Goal: Go to known website: Go to known website

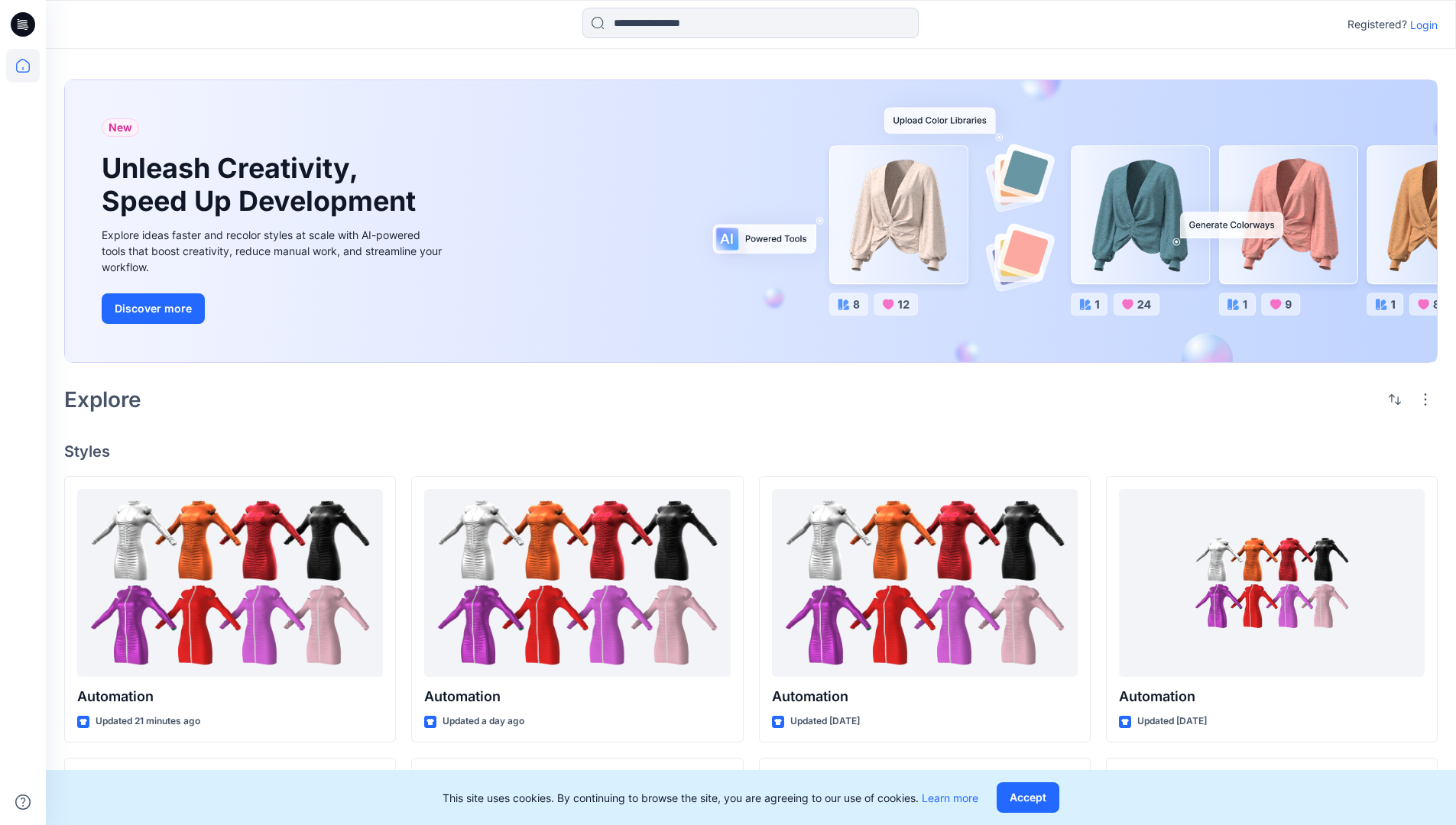
click at [1420, 25] on p "Login" at bounding box center [1424, 25] width 28 height 16
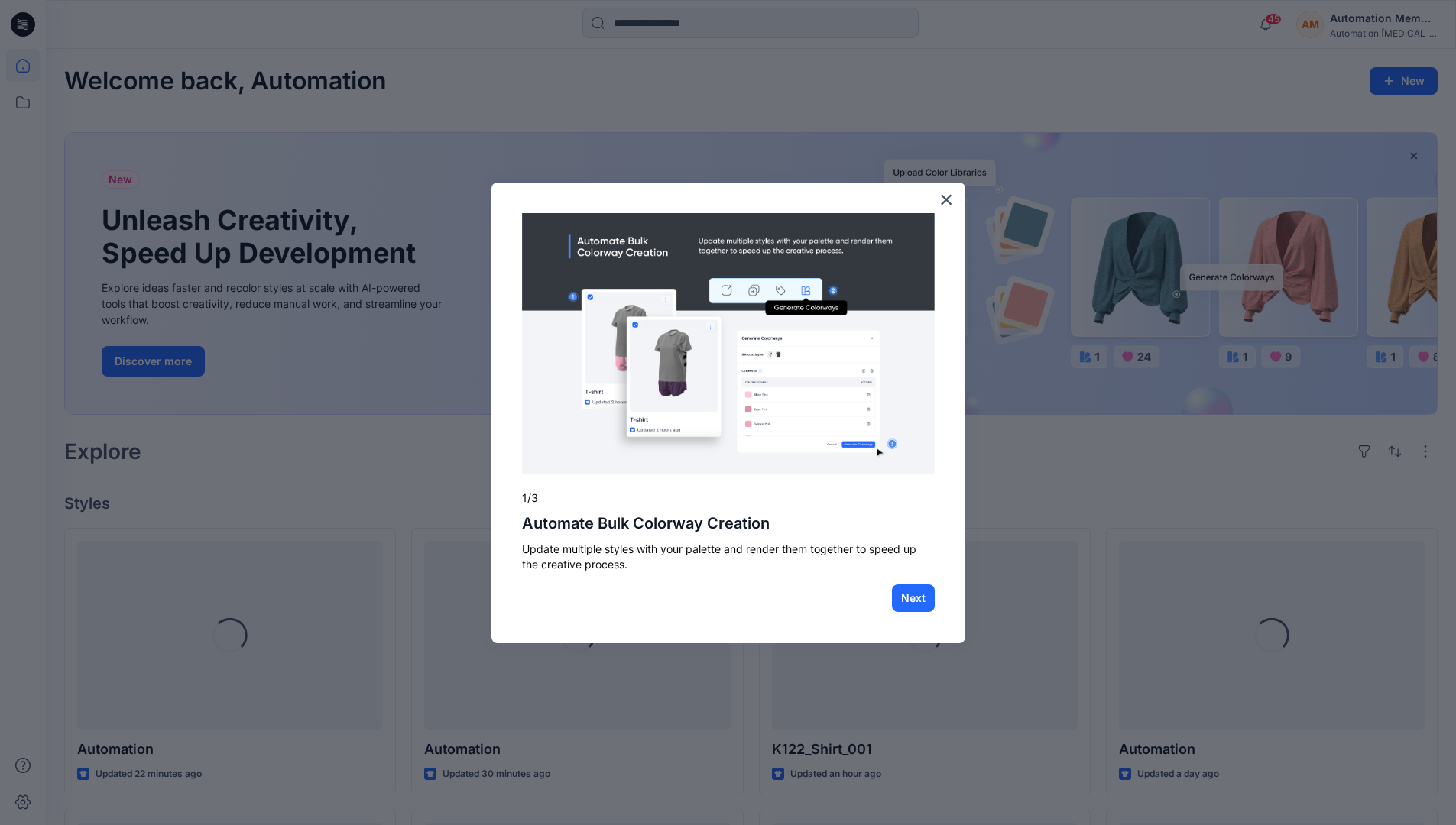
click at [27, 66] on body "45 Notifications Automation Admin has updated K122_Shirt_001 with download 1 ho…" at bounding box center [728, 716] width 1456 height 1433
